Goal: Task Accomplishment & Management: Use online tool/utility

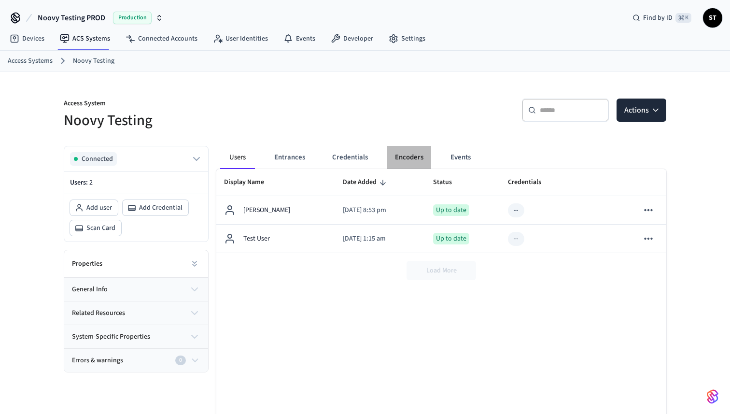
click at [407, 155] on button "Encoders" at bounding box center [409, 157] width 44 height 23
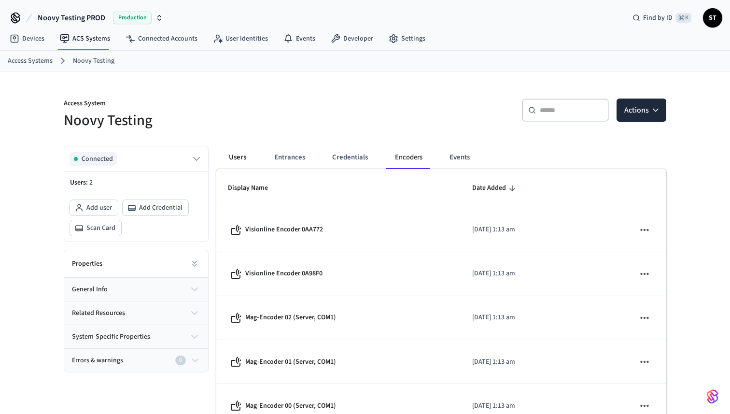
click at [232, 152] on button "Users" at bounding box center [237, 157] width 35 height 23
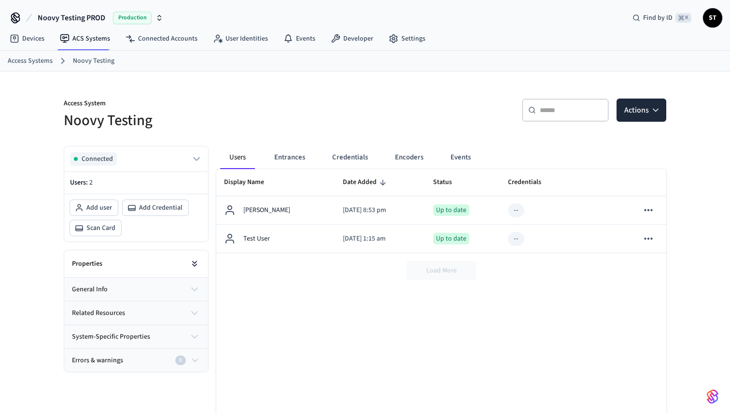
click at [197, 260] on icon at bounding box center [195, 264] width 10 height 10
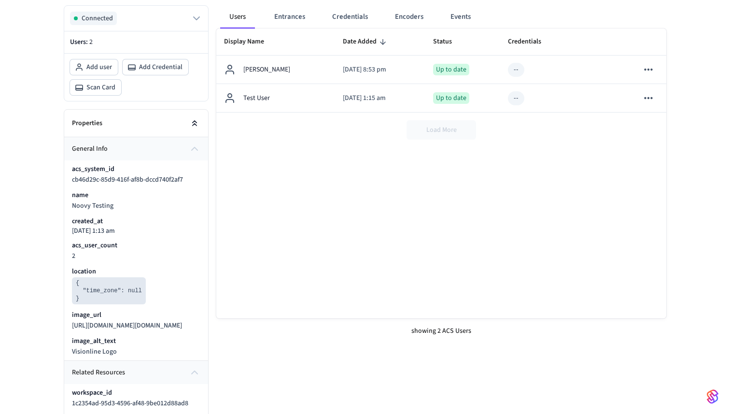
scroll to position [160, 0]
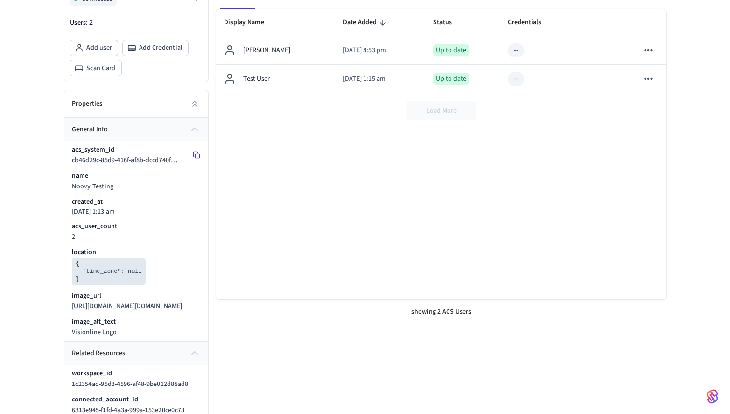
click at [194, 155] on icon at bounding box center [197, 155] width 8 height 8
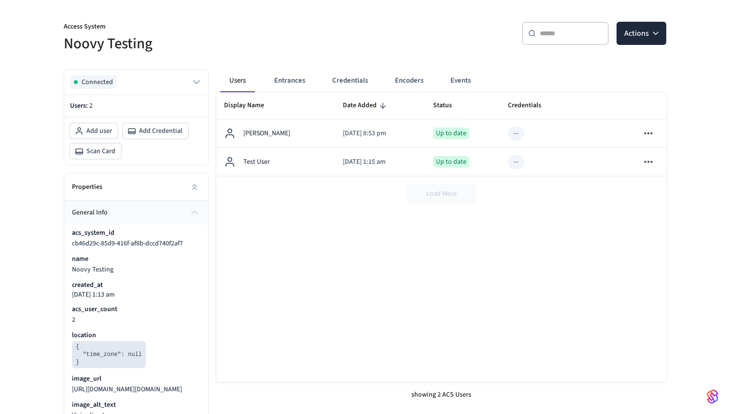
scroll to position [74, 0]
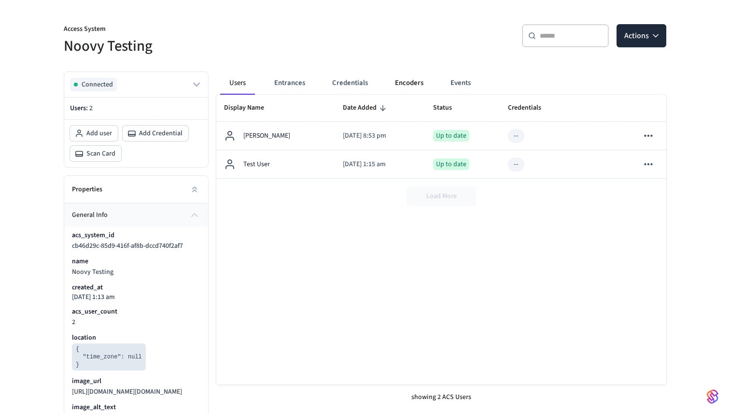
click at [406, 82] on button "Encoders" at bounding box center [409, 82] width 44 height 23
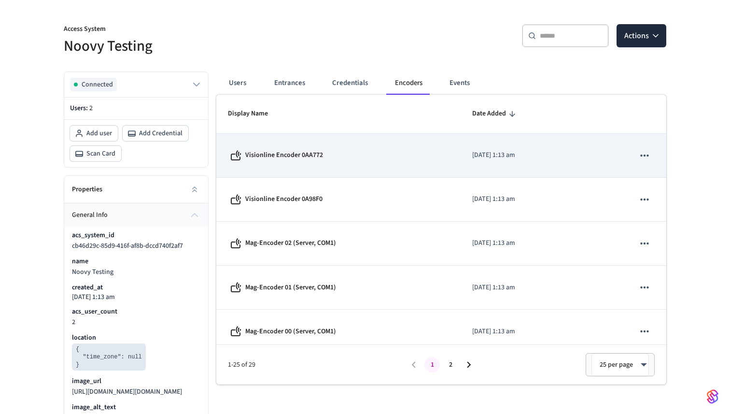
click at [652, 154] on button "sticky table" at bounding box center [645, 155] width 20 height 20
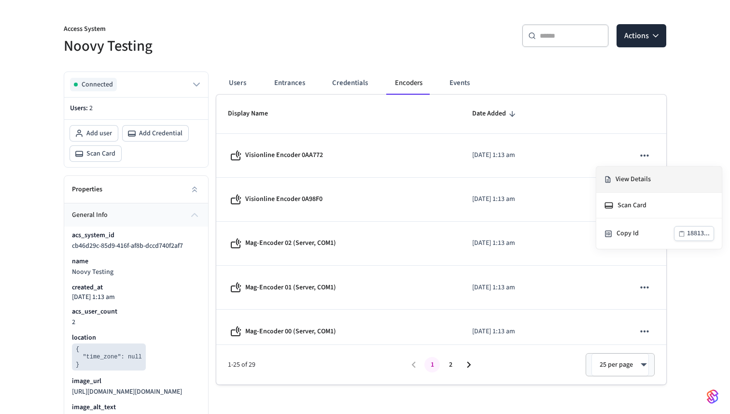
click at [633, 180] on li "View Details" at bounding box center [660, 180] width 126 height 26
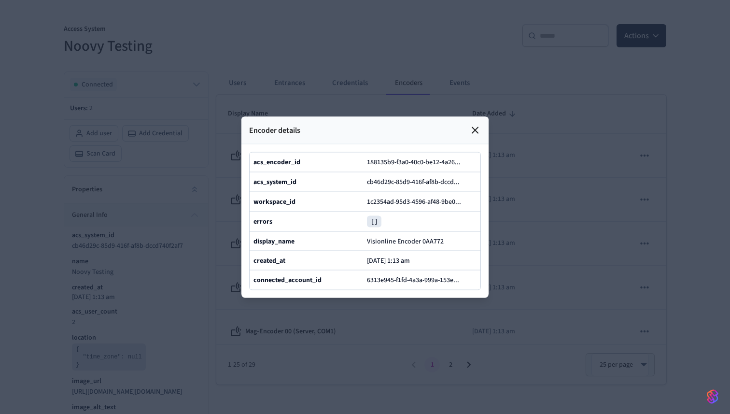
click at [477, 129] on icon at bounding box center [476, 130] width 12 height 12
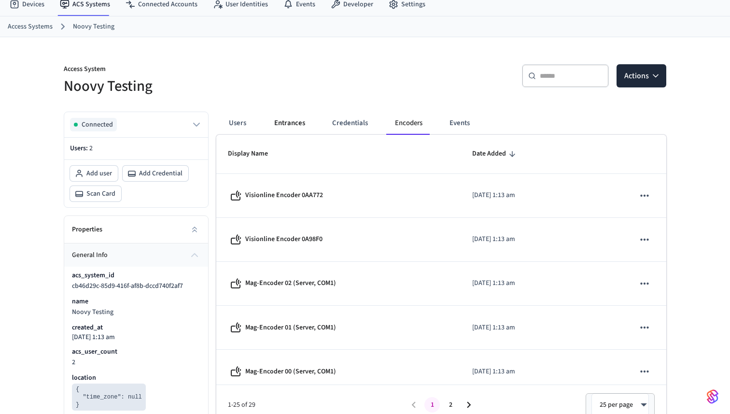
scroll to position [0, 0]
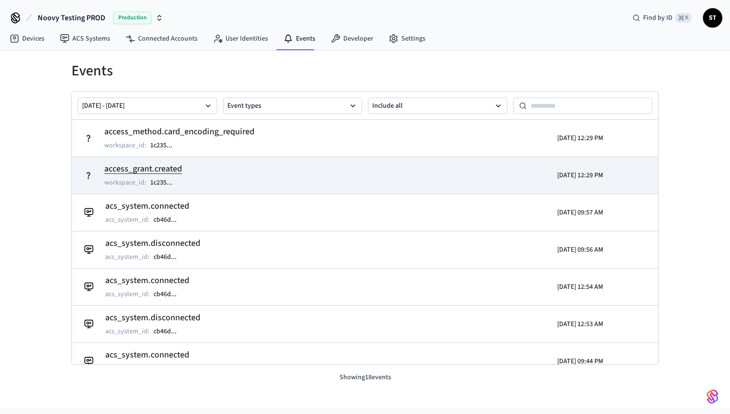
click at [152, 169] on h2 "access_grant.created" at bounding box center [143, 169] width 78 height 14
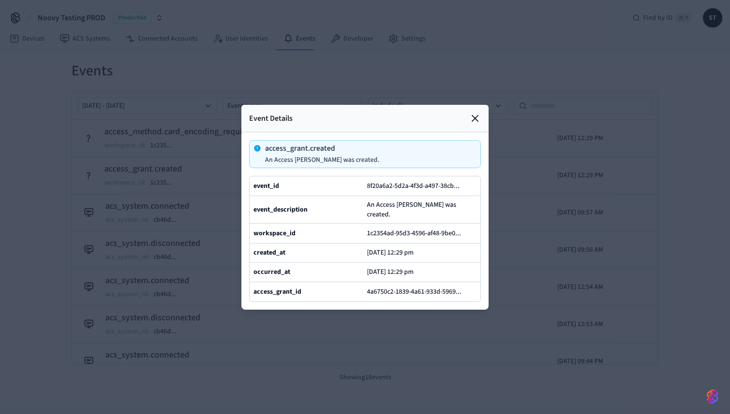
click at [477, 120] on icon at bounding box center [475, 118] width 6 height 6
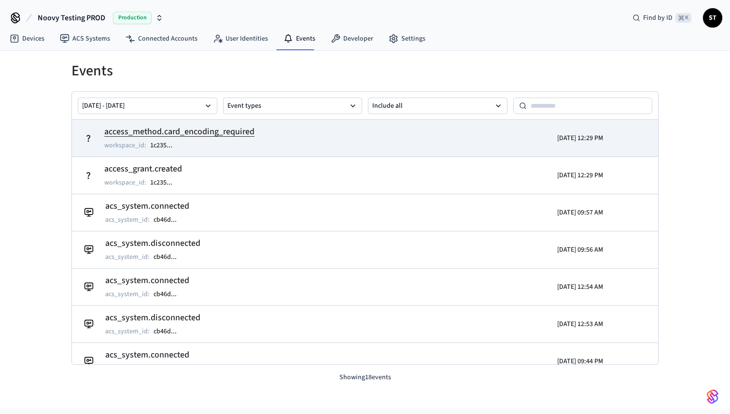
click at [182, 130] on h2 "access_method.card_encoding_required" at bounding box center [179, 132] width 150 height 14
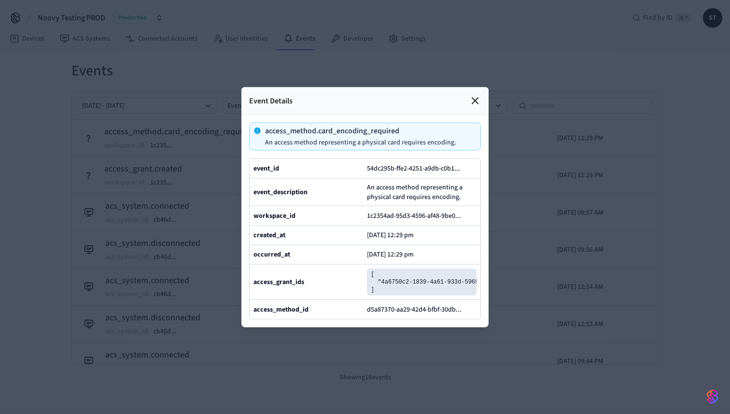
click at [399, 191] on span "An access method representing a physical card requires encoding." at bounding box center [422, 191] width 110 height 19
click at [473, 98] on icon at bounding box center [476, 101] width 12 height 12
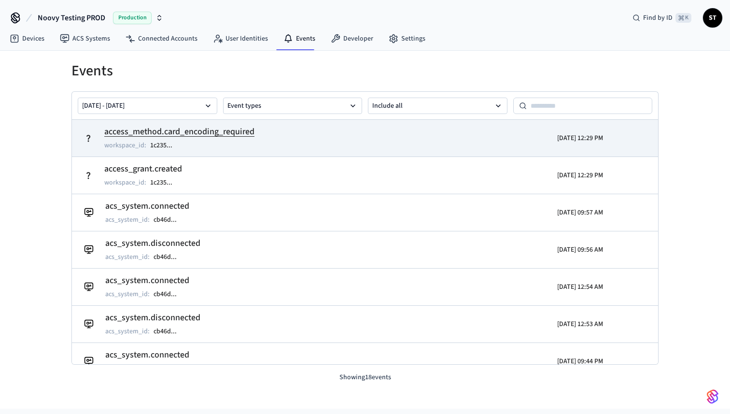
click at [189, 134] on h2 "access_method.card_encoding_required" at bounding box center [179, 132] width 150 height 14
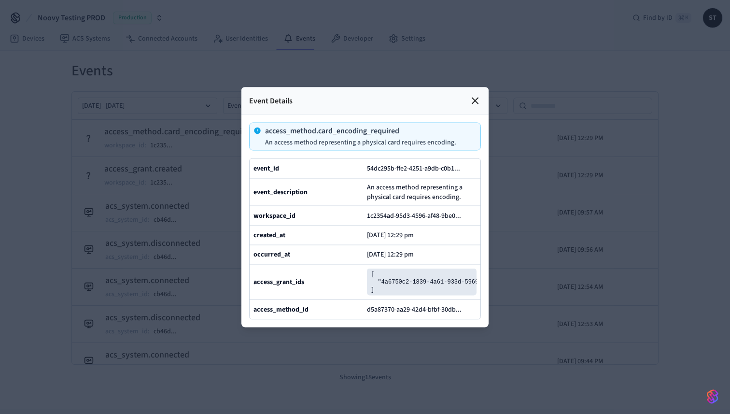
click at [413, 193] on span "An access method representing a physical card requires encoding." at bounding box center [422, 191] width 110 height 19
copy span "An access method representing a physical card requires encoding."
click at [473, 100] on icon at bounding box center [475, 101] width 6 height 6
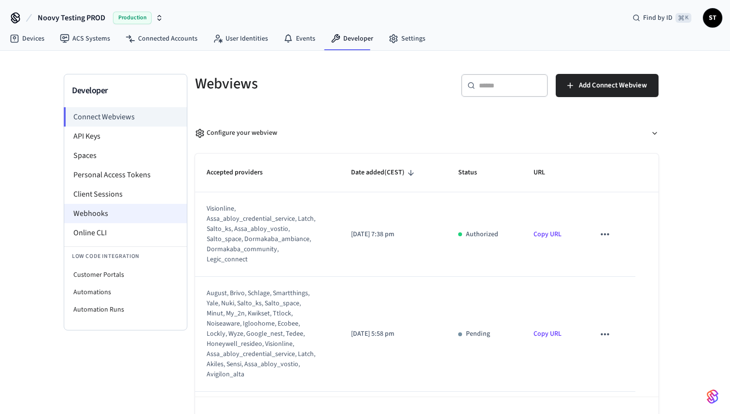
click at [116, 212] on li "Webhooks" at bounding box center [125, 213] width 123 height 19
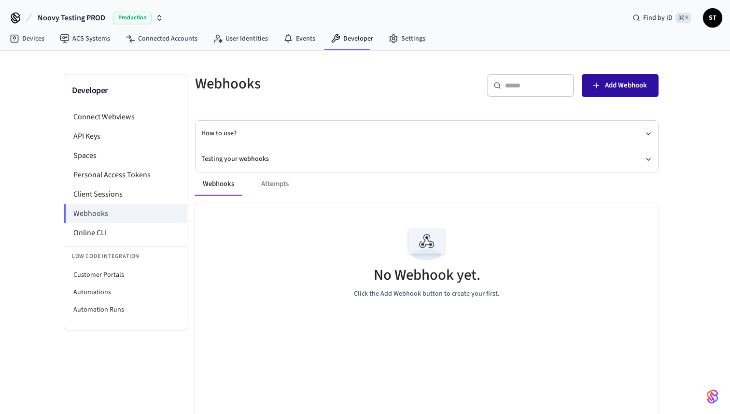
click at [611, 88] on span "Add Webhook" at bounding box center [626, 85] width 42 height 13
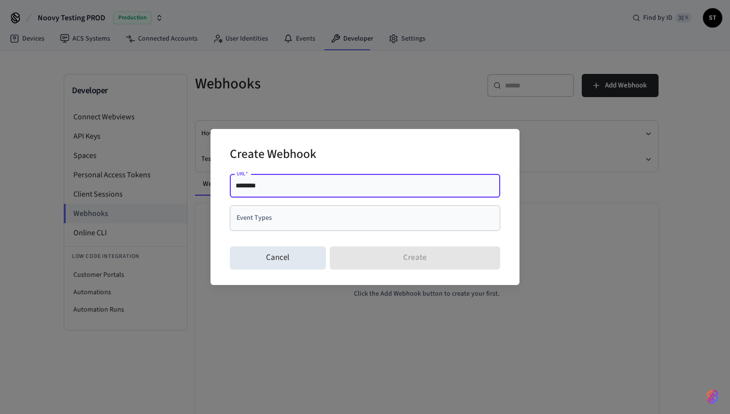
click at [317, 220] on input "Event Types" at bounding box center [357, 218] width 247 height 17
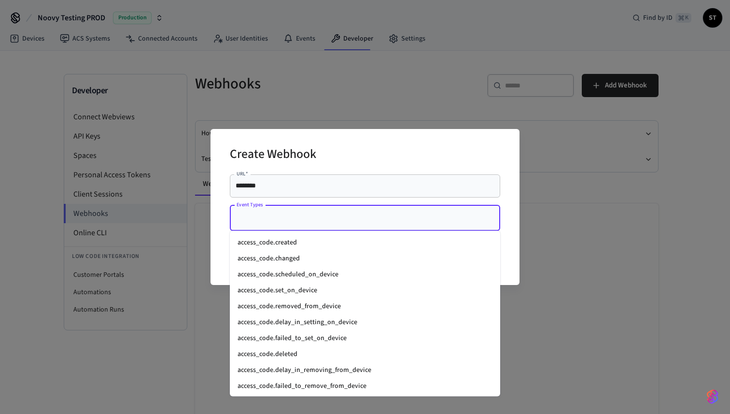
click at [310, 218] on input "Event Types" at bounding box center [357, 218] width 247 height 17
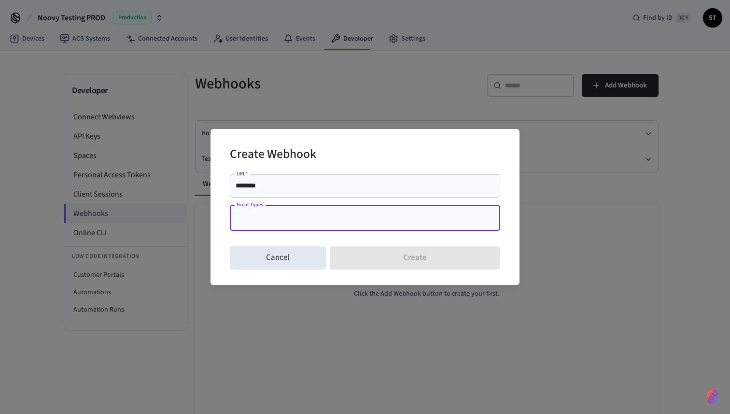
click at [304, 184] on input "********" at bounding box center [365, 186] width 259 height 10
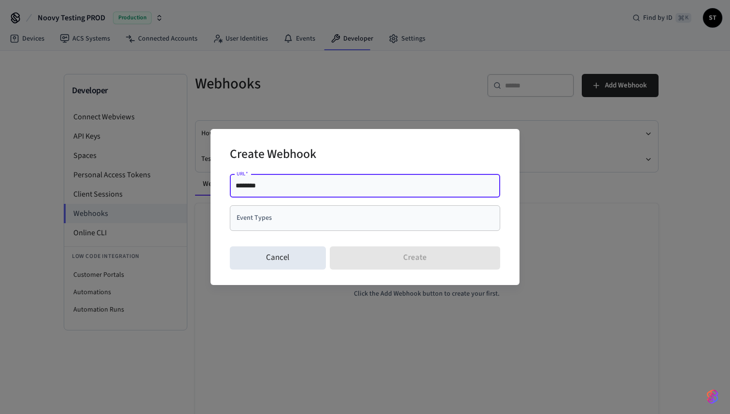
paste input "**********"
drag, startPoint x: 258, startPoint y: 186, endPoint x: 216, endPoint y: 186, distance: 42.0
click at [217, 186] on div "**********" at bounding box center [365, 207] width 309 height 156
type input "**********"
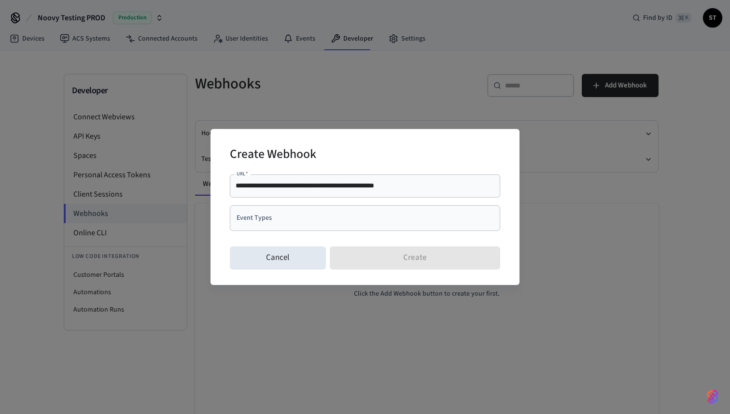
click at [406, 259] on div "Cancel Create" at bounding box center [365, 257] width 271 height 31
click at [334, 220] on input "Event Types" at bounding box center [357, 218] width 247 height 17
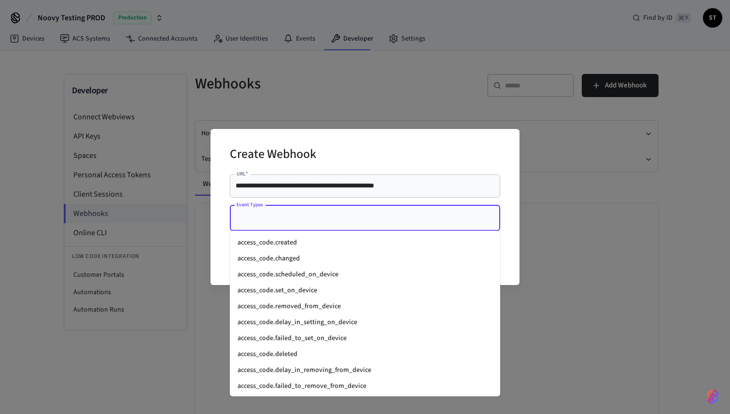
click at [327, 239] on li "access_code.created" at bounding box center [365, 243] width 271 height 16
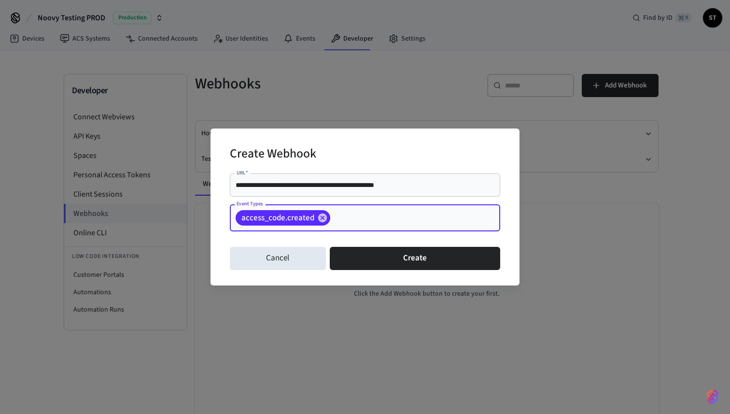
click at [343, 219] on input "Event Types" at bounding box center [400, 218] width 137 height 17
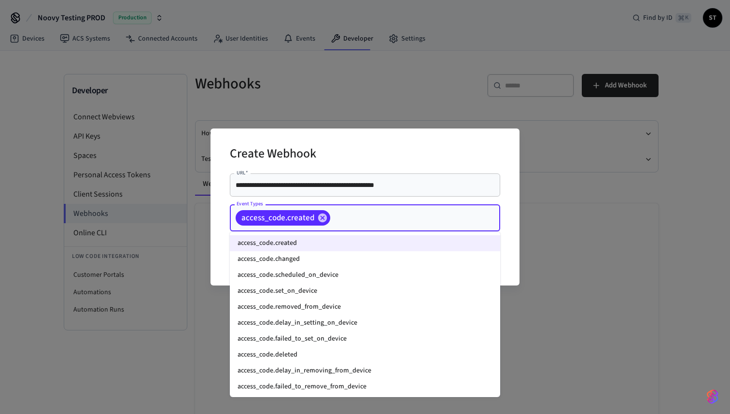
click at [317, 260] on li "access_code.changed" at bounding box center [365, 259] width 271 height 16
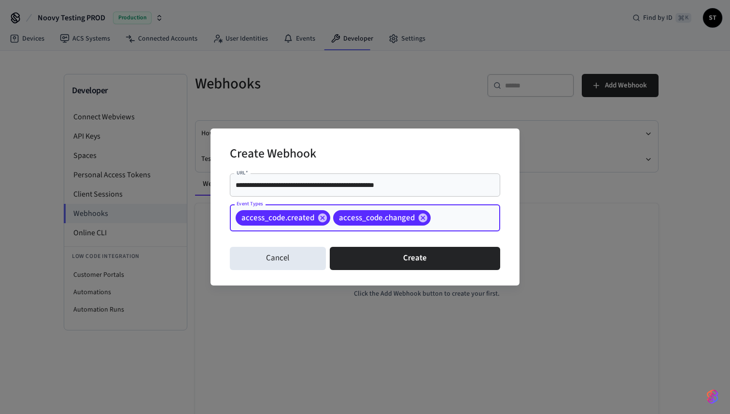
click at [453, 215] on input "Event Types" at bounding box center [450, 218] width 37 height 17
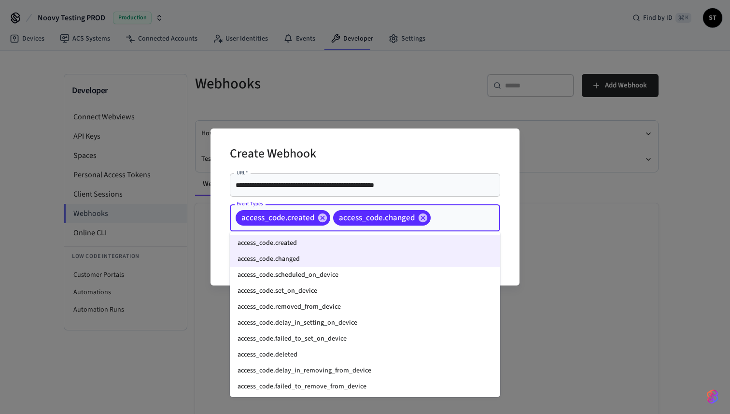
click at [452, 217] on input "Event Types" at bounding box center [450, 218] width 37 height 17
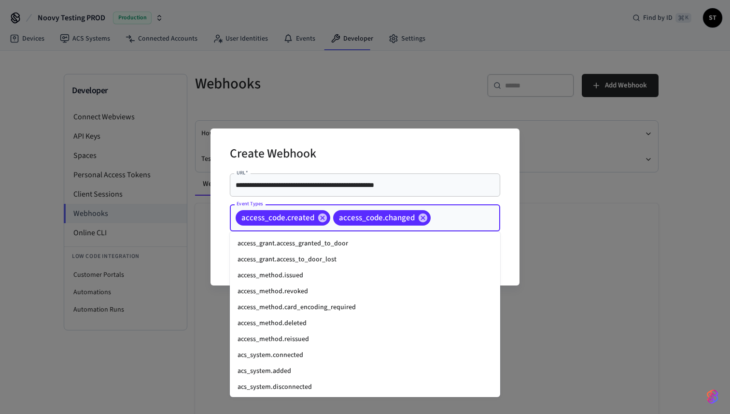
scroll to position [319, 0]
click at [341, 307] on li "access_method.card_encoding_required" at bounding box center [365, 307] width 271 height 16
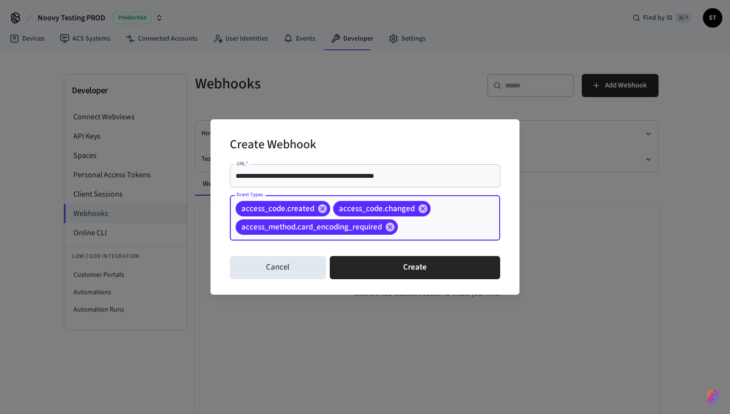
click at [426, 225] on input "Event Types" at bounding box center [434, 227] width 70 height 17
click at [419, 227] on input "Event Types" at bounding box center [434, 227] width 70 height 17
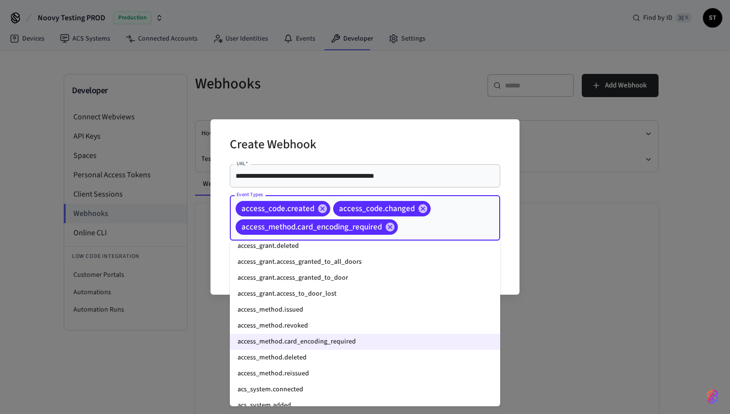
scroll to position [308, 0]
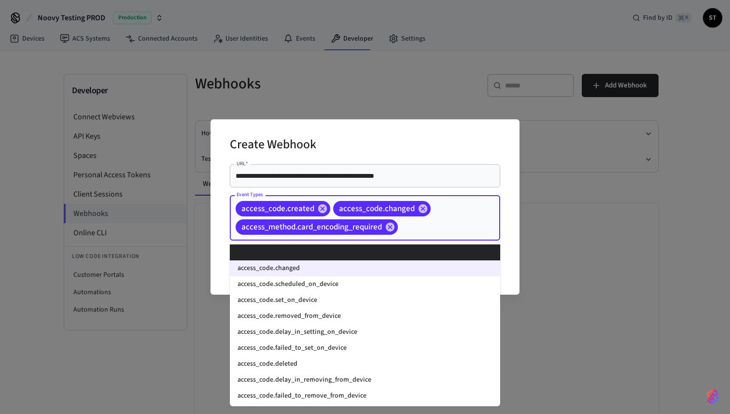
click at [415, 227] on input "Event Types" at bounding box center [434, 227] width 70 height 17
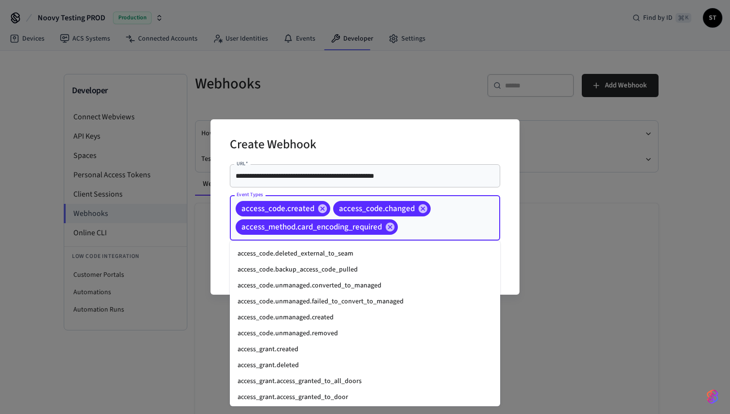
scroll to position [220, 0]
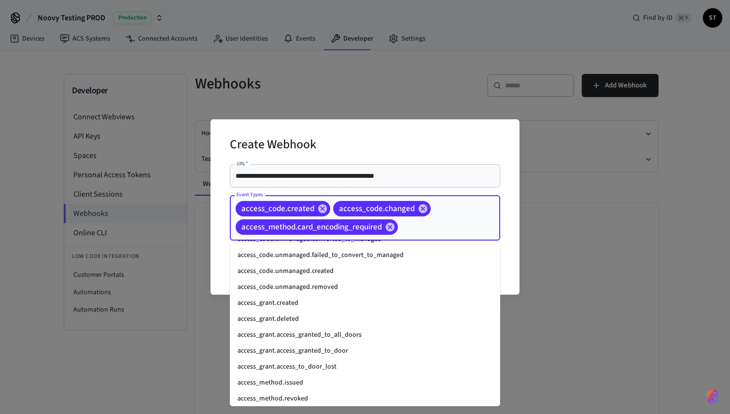
click at [328, 304] on li "access_grant.created" at bounding box center [365, 303] width 271 height 16
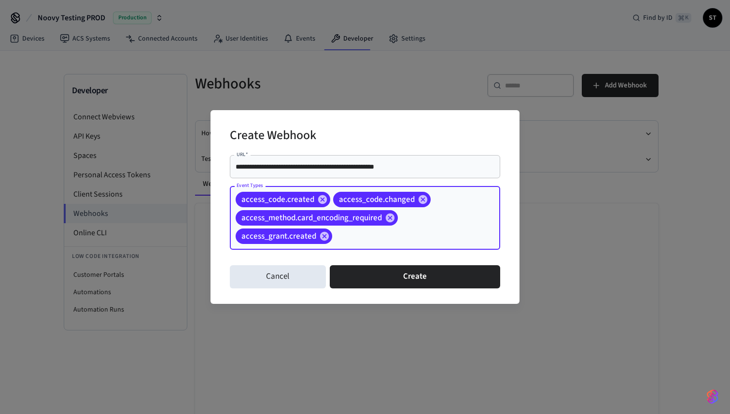
click at [353, 240] on input "Event Types" at bounding box center [401, 236] width 135 height 17
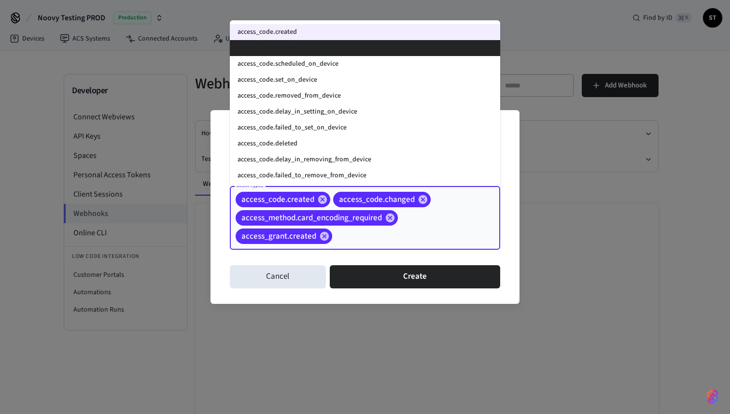
click at [299, 47] on li "access_code.changed" at bounding box center [365, 48] width 271 height 16
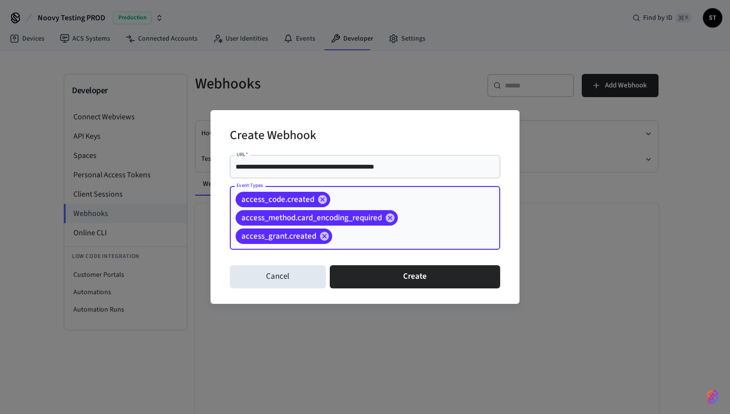
click at [355, 235] on input "Event Types" at bounding box center [401, 236] width 135 height 17
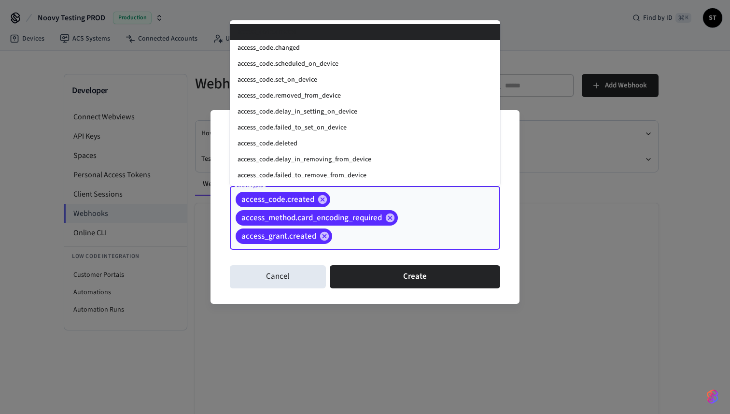
click at [375, 233] on input "Event Types" at bounding box center [401, 236] width 135 height 17
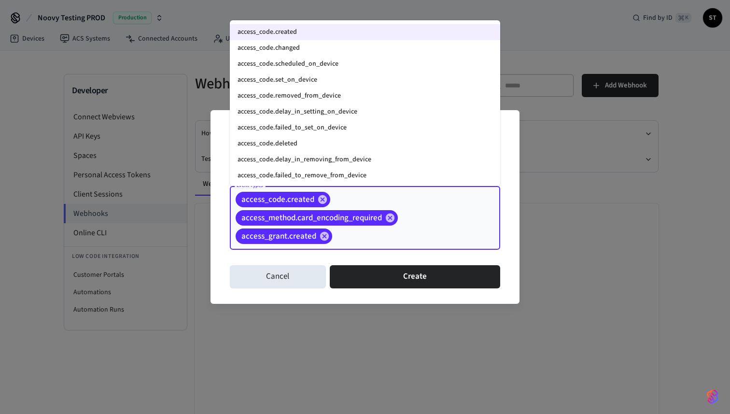
scroll to position [1273, 0]
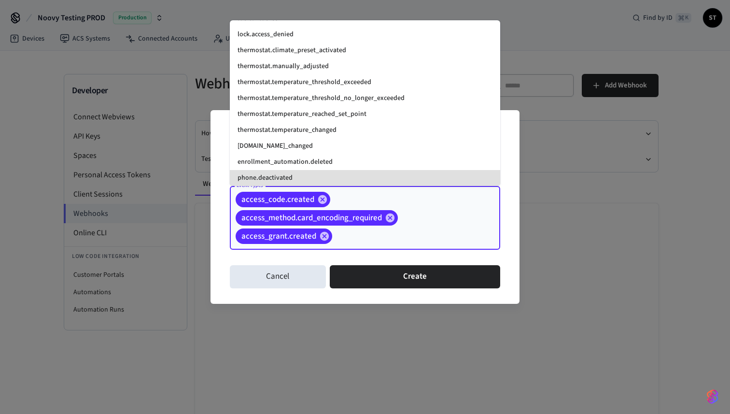
click at [372, 197] on div "access_code.created access_method.card_encoding_required access_grant.created E…" at bounding box center [365, 218] width 271 height 64
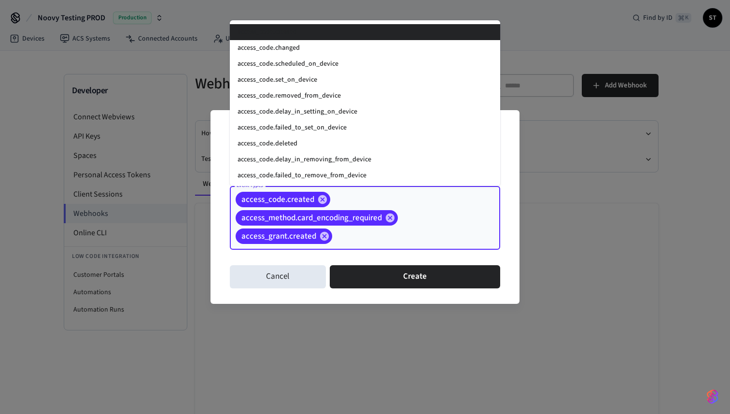
click at [439, 242] on input "Event Types" at bounding box center [401, 236] width 135 height 17
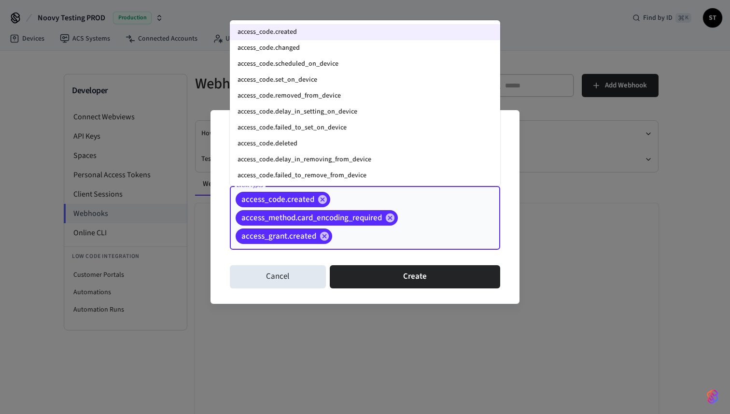
click at [425, 217] on div "access_code.created access_method.card_encoding_required access_grant.created E…" at bounding box center [365, 218] width 271 height 64
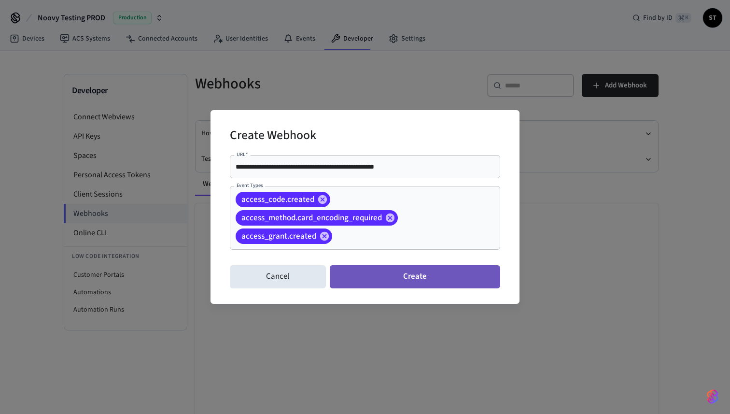
click at [405, 279] on button "Create" at bounding box center [415, 276] width 171 height 23
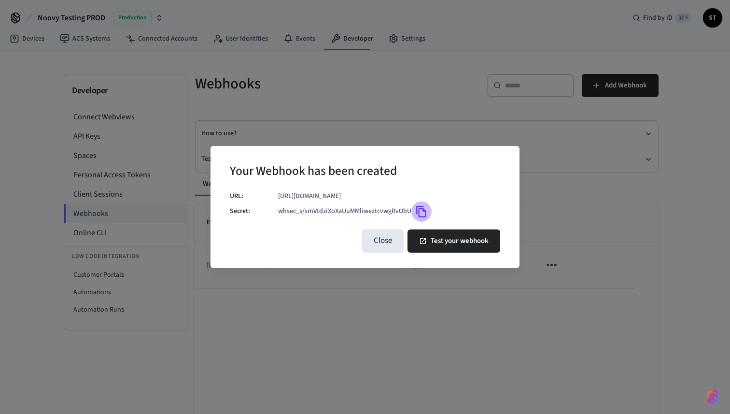
click at [420, 211] on icon "Copy" at bounding box center [421, 211] width 13 height 13
click at [440, 240] on button "Test your webhook" at bounding box center [454, 240] width 93 height 23
click at [385, 243] on button "Close" at bounding box center [383, 240] width 42 height 23
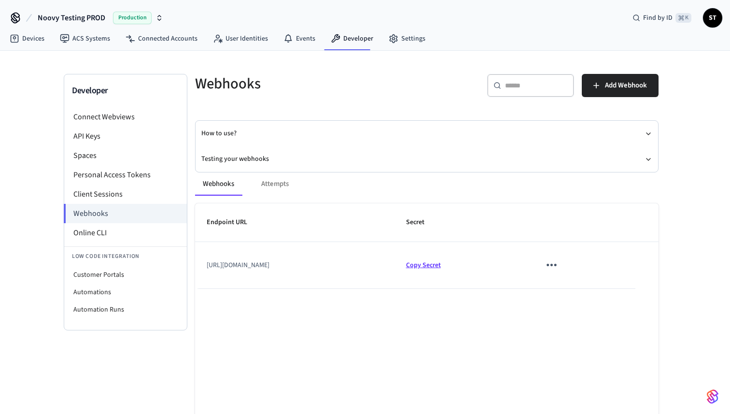
click at [441, 266] on span "Copy Secret" at bounding box center [423, 265] width 35 height 10
click at [557, 265] on icon "sticky table" at bounding box center [552, 265] width 10 height 2
click at [608, 285] on icon at bounding box center [605, 288] width 8 height 8
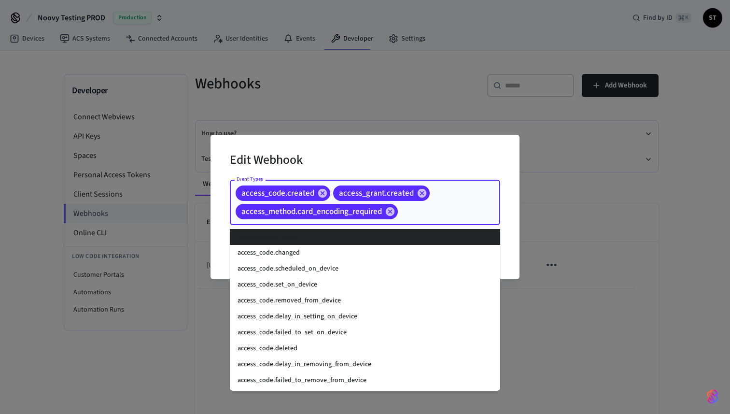
click at [438, 211] on input "Event Types" at bounding box center [434, 211] width 70 height 17
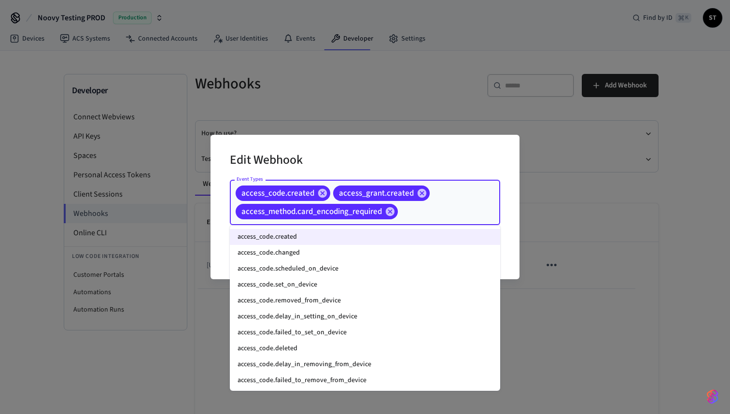
scroll to position [37, 0]
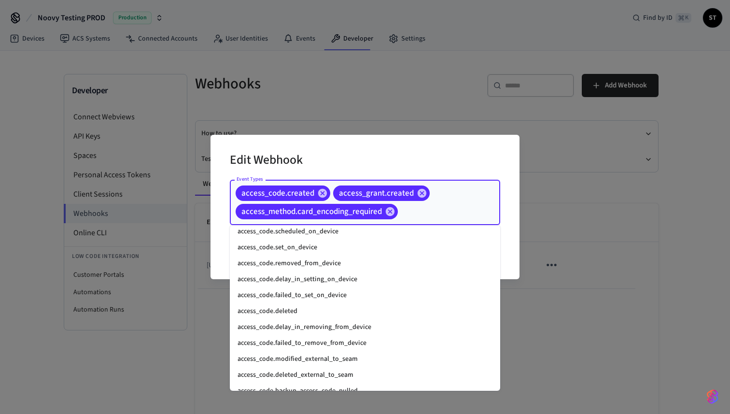
click at [308, 121] on div "Edit Webhook Event Types access_code.created access_grant.created access_method…" at bounding box center [365, 207] width 730 height 414
